Goal: Task Accomplishment & Management: Use online tool/utility

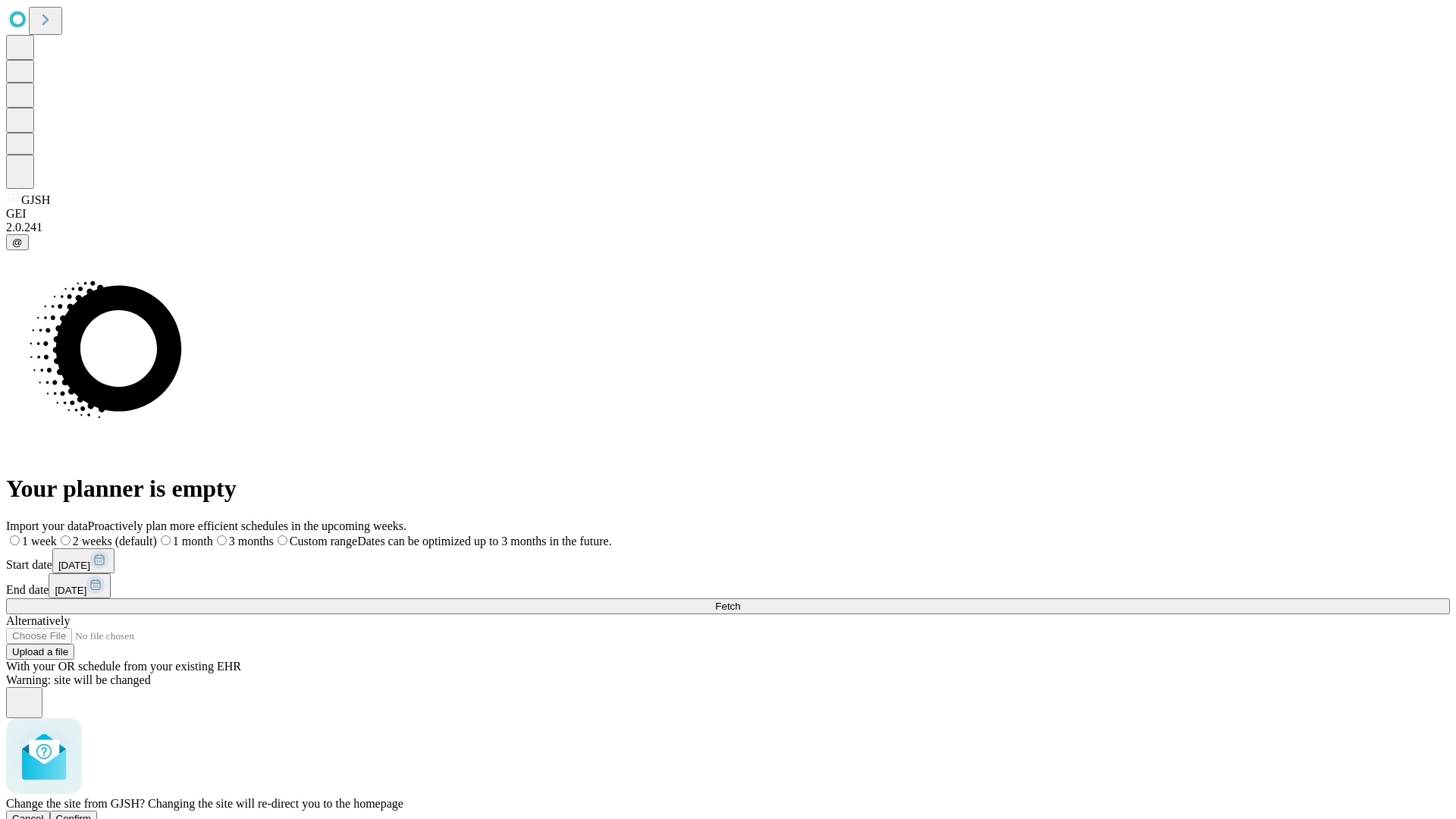
click at [92, 813] on span "Confirm" at bounding box center [74, 818] width 36 height 11
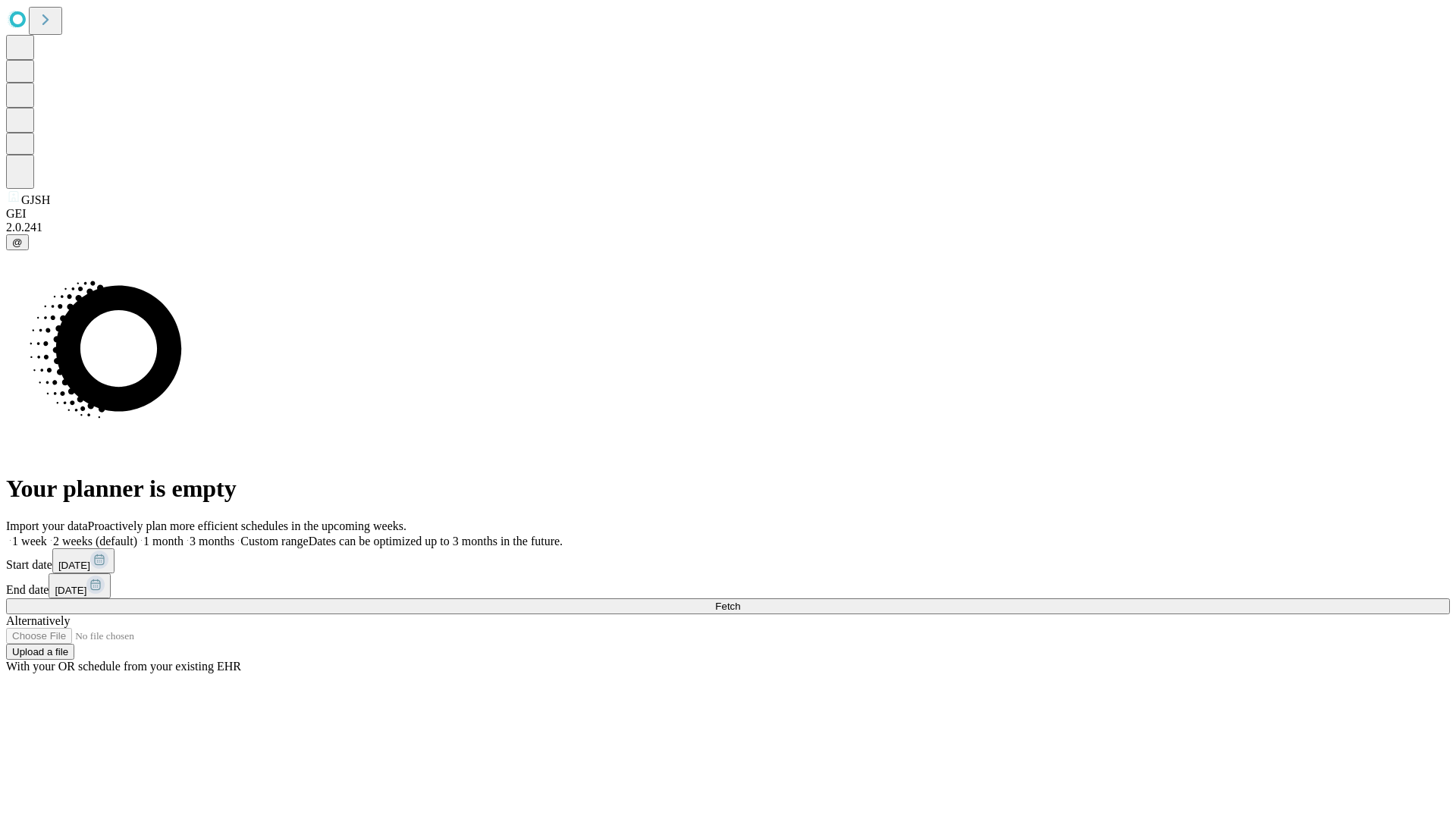
click at [184, 535] on label "1 month" at bounding box center [160, 541] width 46 height 13
click at [741, 601] on span "Fetch" at bounding box center [728, 606] width 25 height 11
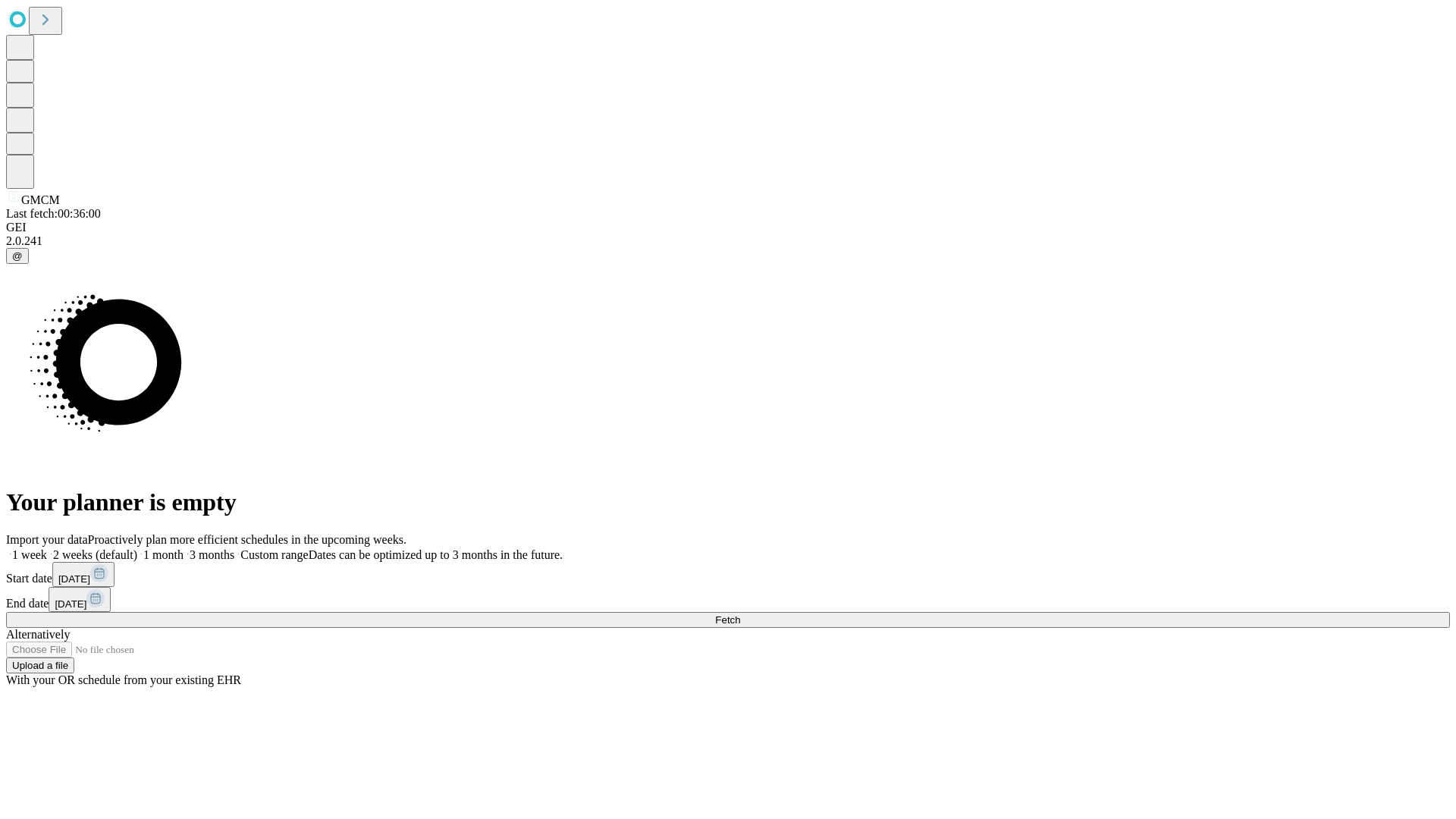
click at [184, 548] on label "1 month" at bounding box center [160, 554] width 46 height 13
click at [741, 614] on span "Fetch" at bounding box center [728, 620] width 25 height 11
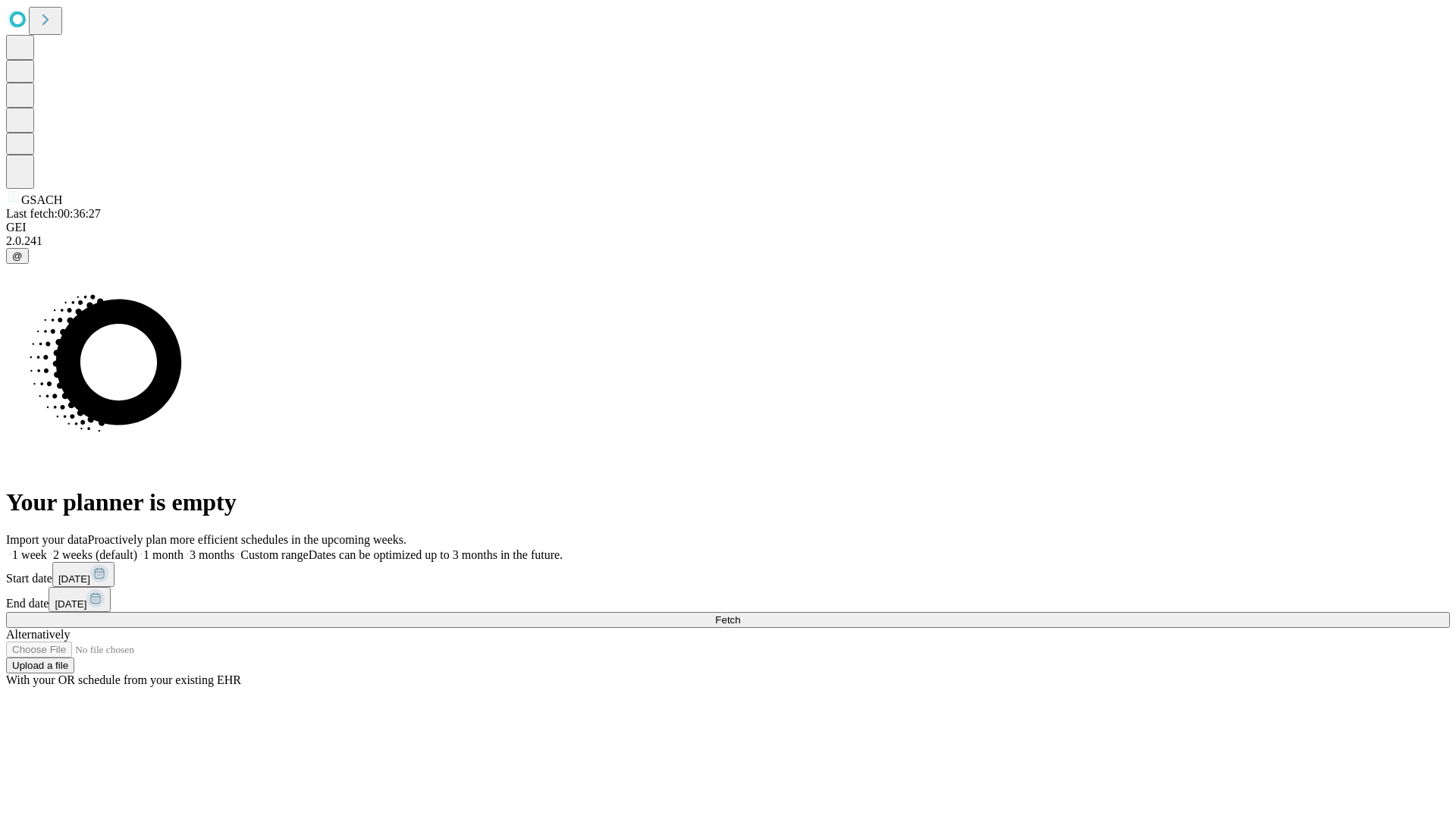
click at [184, 548] on label "1 month" at bounding box center [160, 554] width 46 height 13
click at [741, 614] on span "Fetch" at bounding box center [728, 620] width 25 height 11
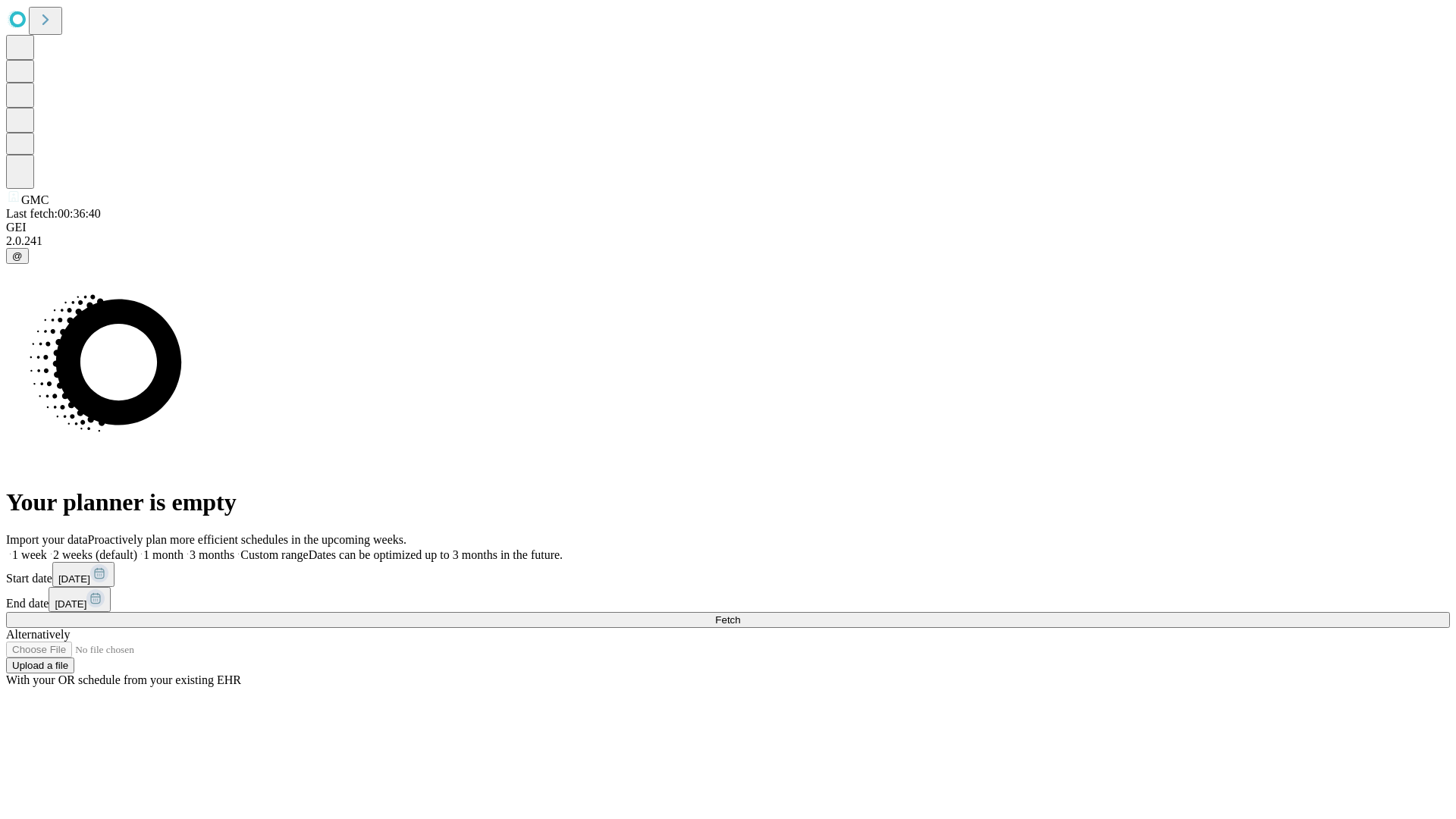
click at [184, 548] on label "1 month" at bounding box center [160, 554] width 46 height 13
click at [741, 614] on span "Fetch" at bounding box center [728, 620] width 25 height 11
click at [184, 548] on label "1 month" at bounding box center [160, 554] width 46 height 13
click at [741, 614] on span "Fetch" at bounding box center [728, 620] width 25 height 11
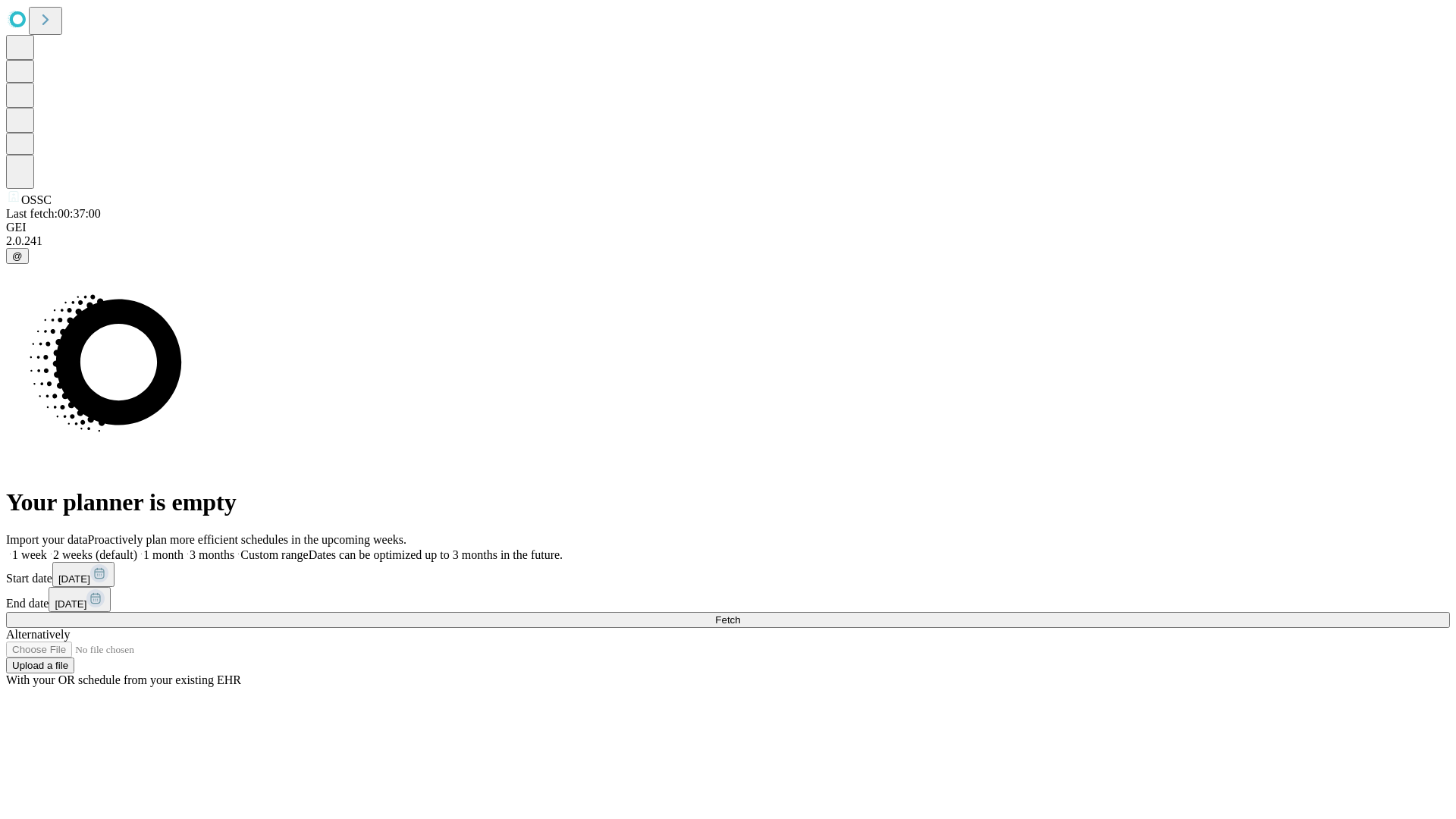
click at [184, 548] on label "1 month" at bounding box center [160, 554] width 46 height 13
click at [741, 614] on span "Fetch" at bounding box center [728, 620] width 25 height 11
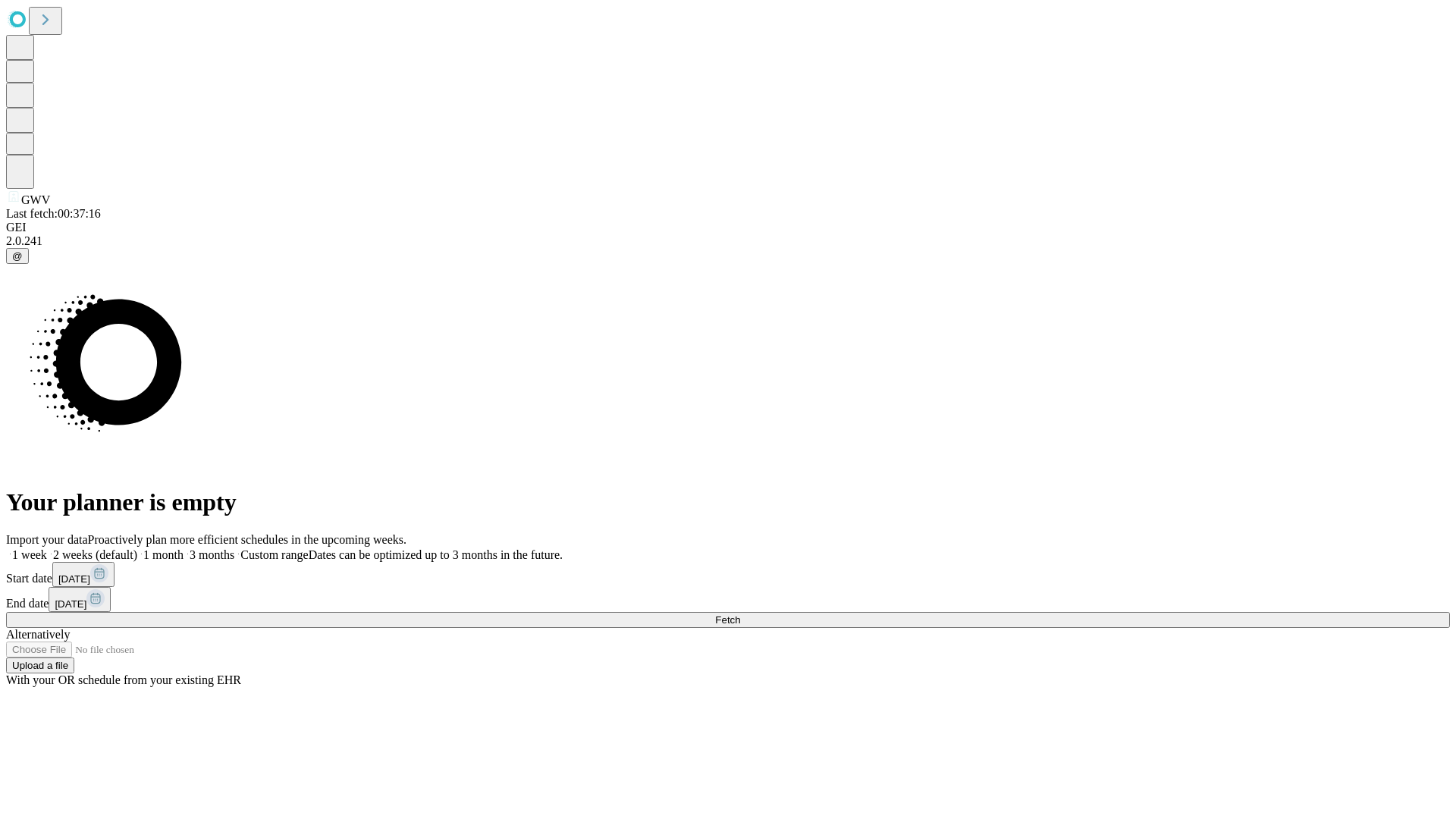
click at [184, 548] on label "1 month" at bounding box center [160, 554] width 46 height 13
click at [741, 614] on span "Fetch" at bounding box center [728, 620] width 25 height 11
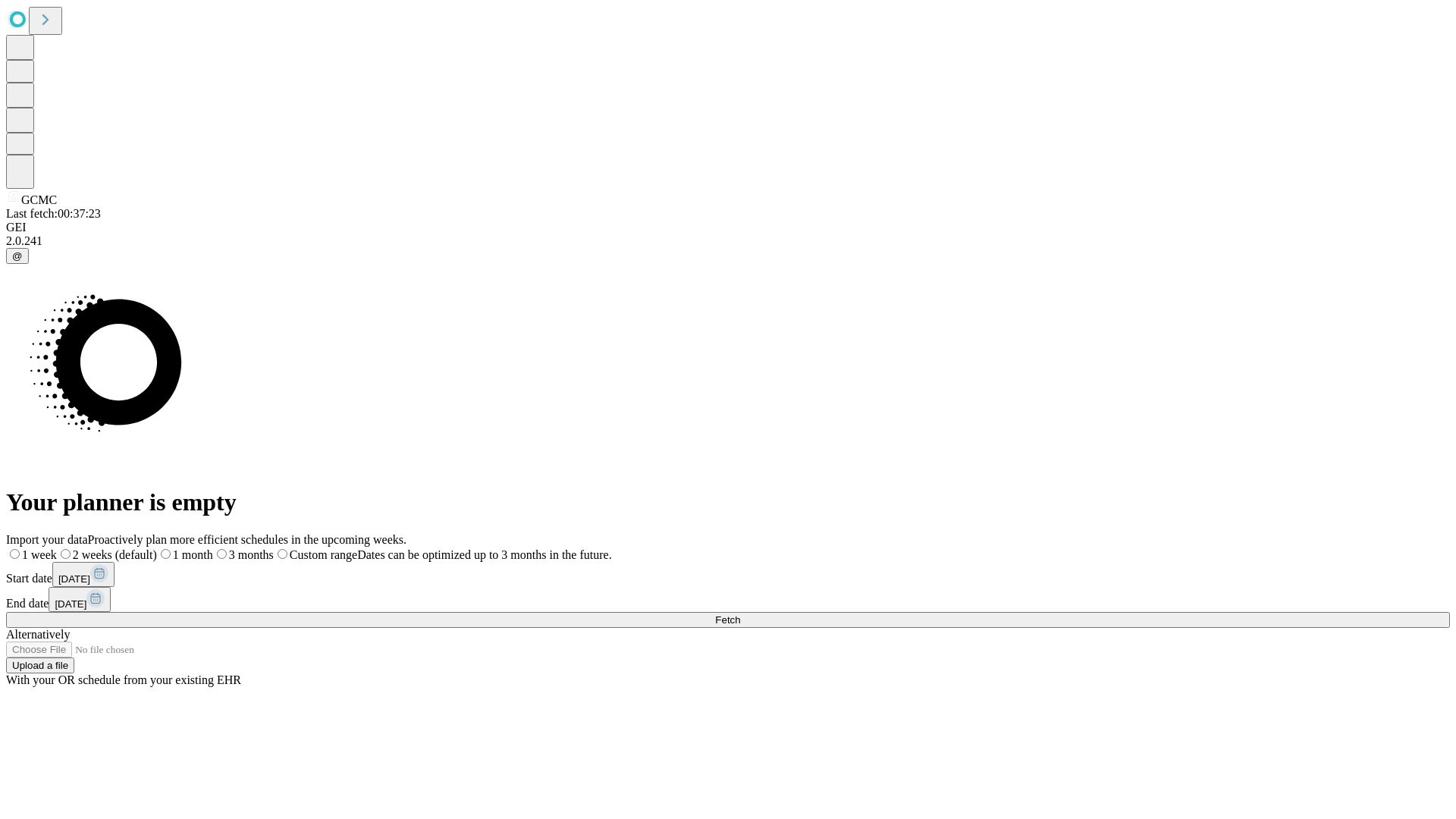
click at [741, 614] on span "Fetch" at bounding box center [728, 620] width 25 height 11
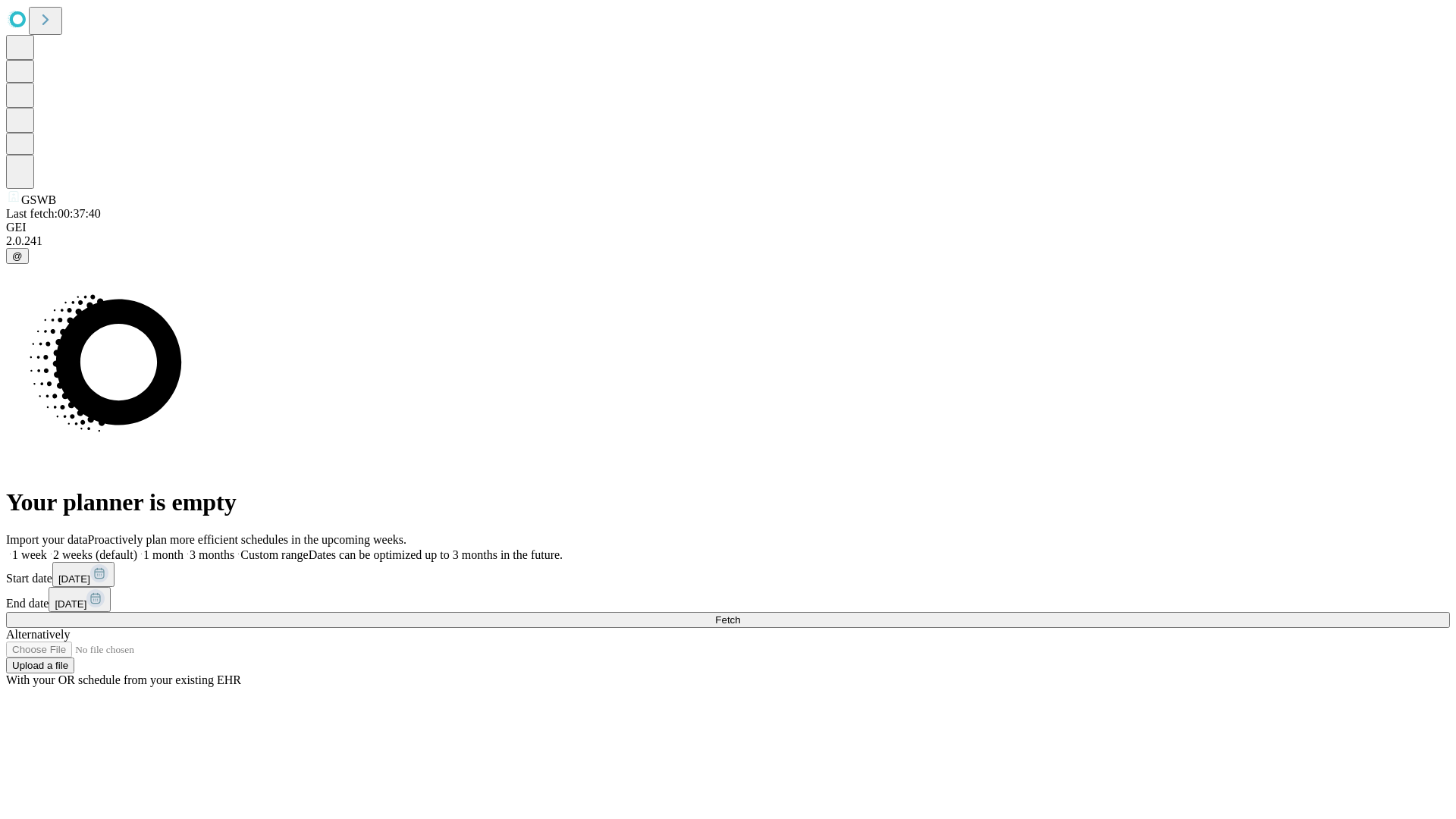
click at [741, 614] on span "Fetch" at bounding box center [728, 620] width 25 height 11
